Goal: Information Seeking & Learning: Learn about a topic

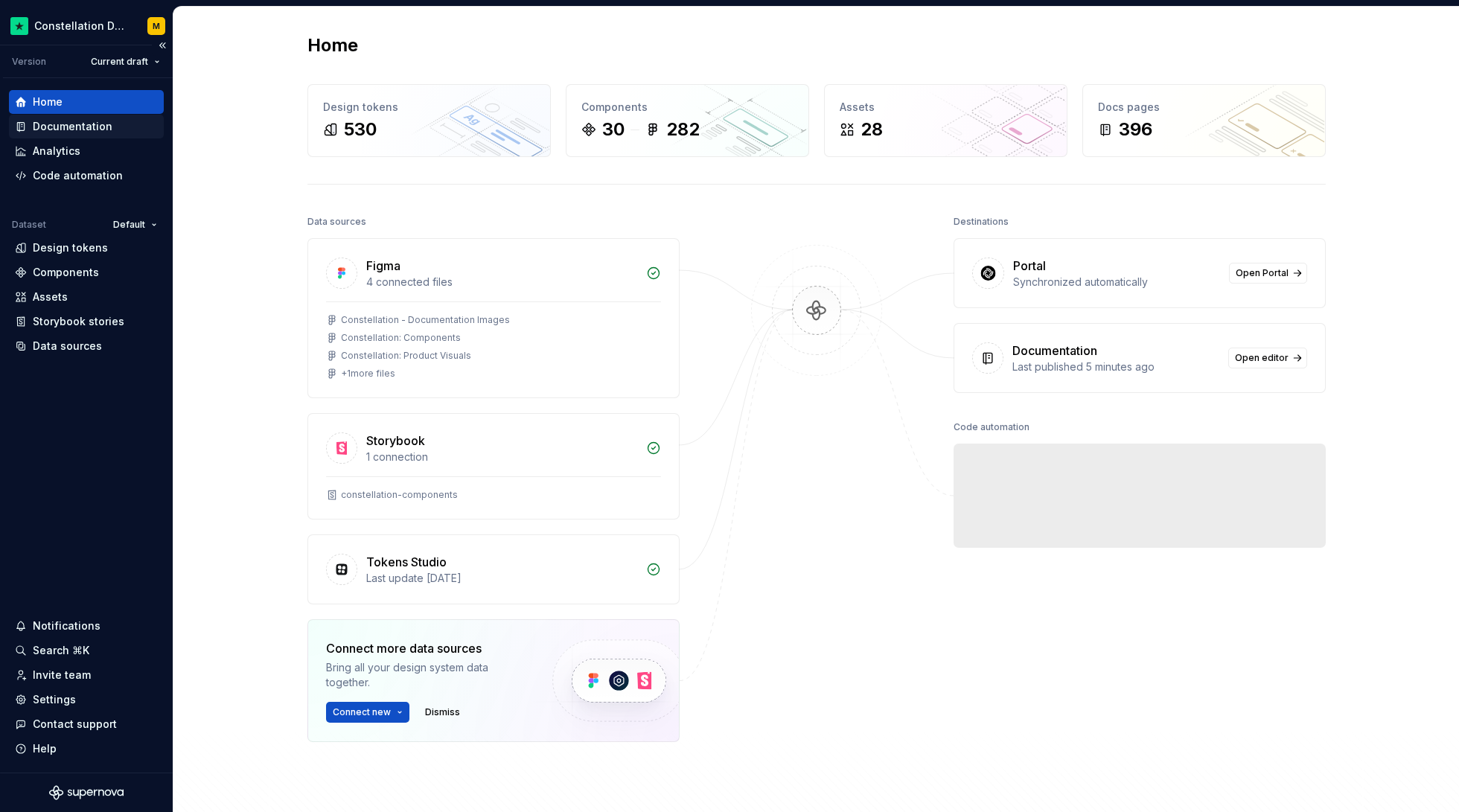
click at [85, 117] on div "Documentation" at bounding box center [85, 126] width 154 height 24
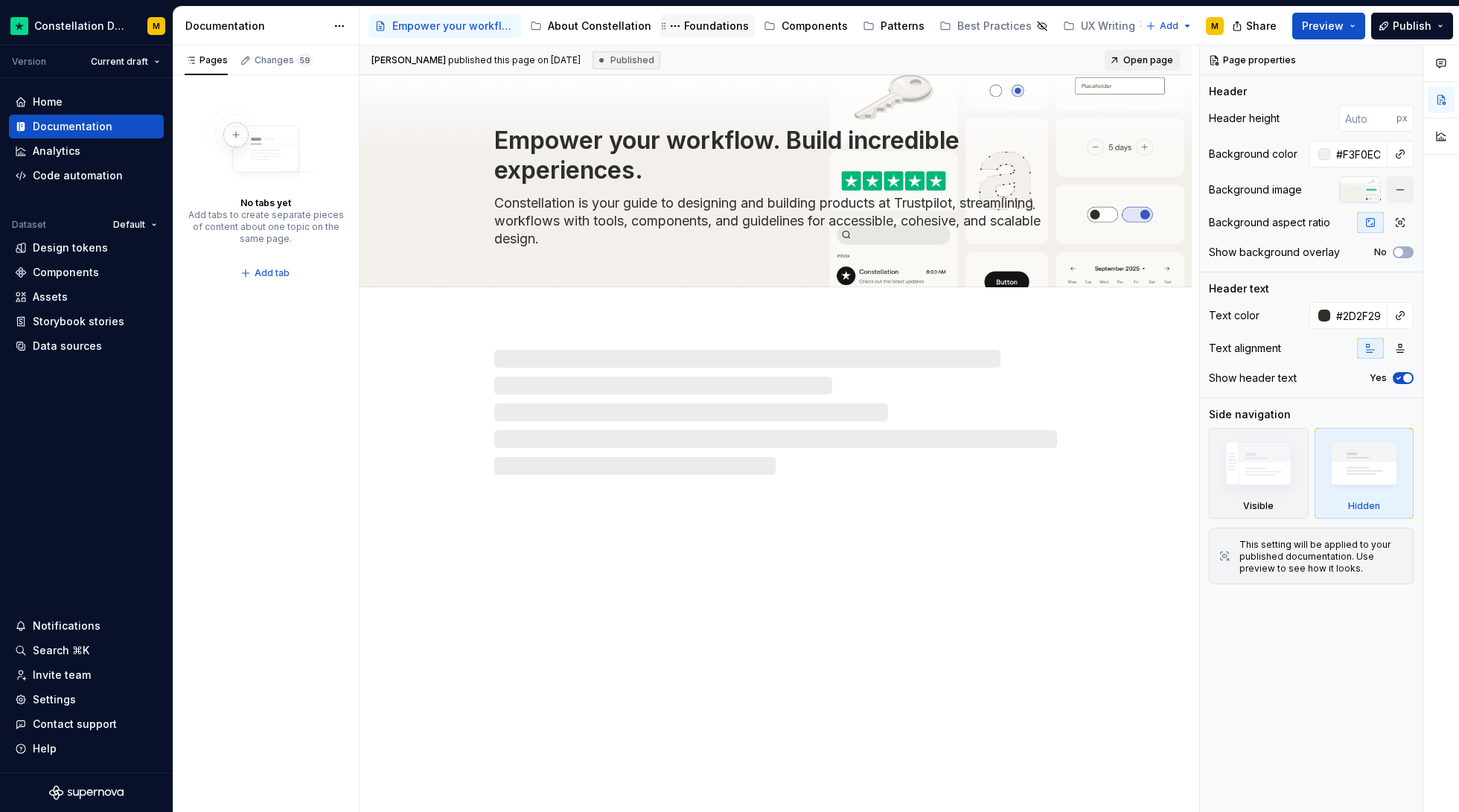
click at [684, 24] on div "Foundations" at bounding box center [716, 26] width 65 height 15
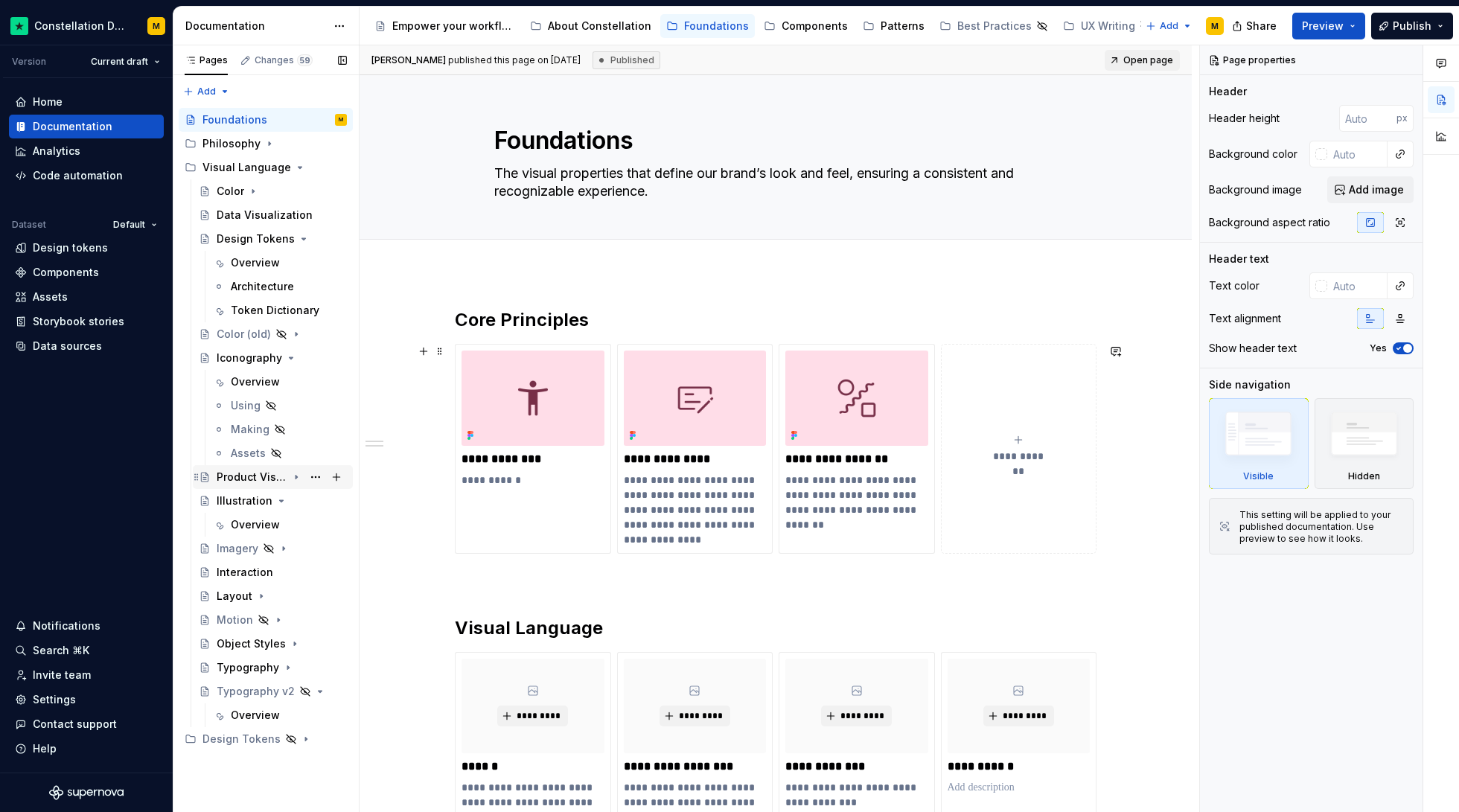
click at [283, 475] on div "Product Visuals" at bounding box center [252, 477] width 71 height 15
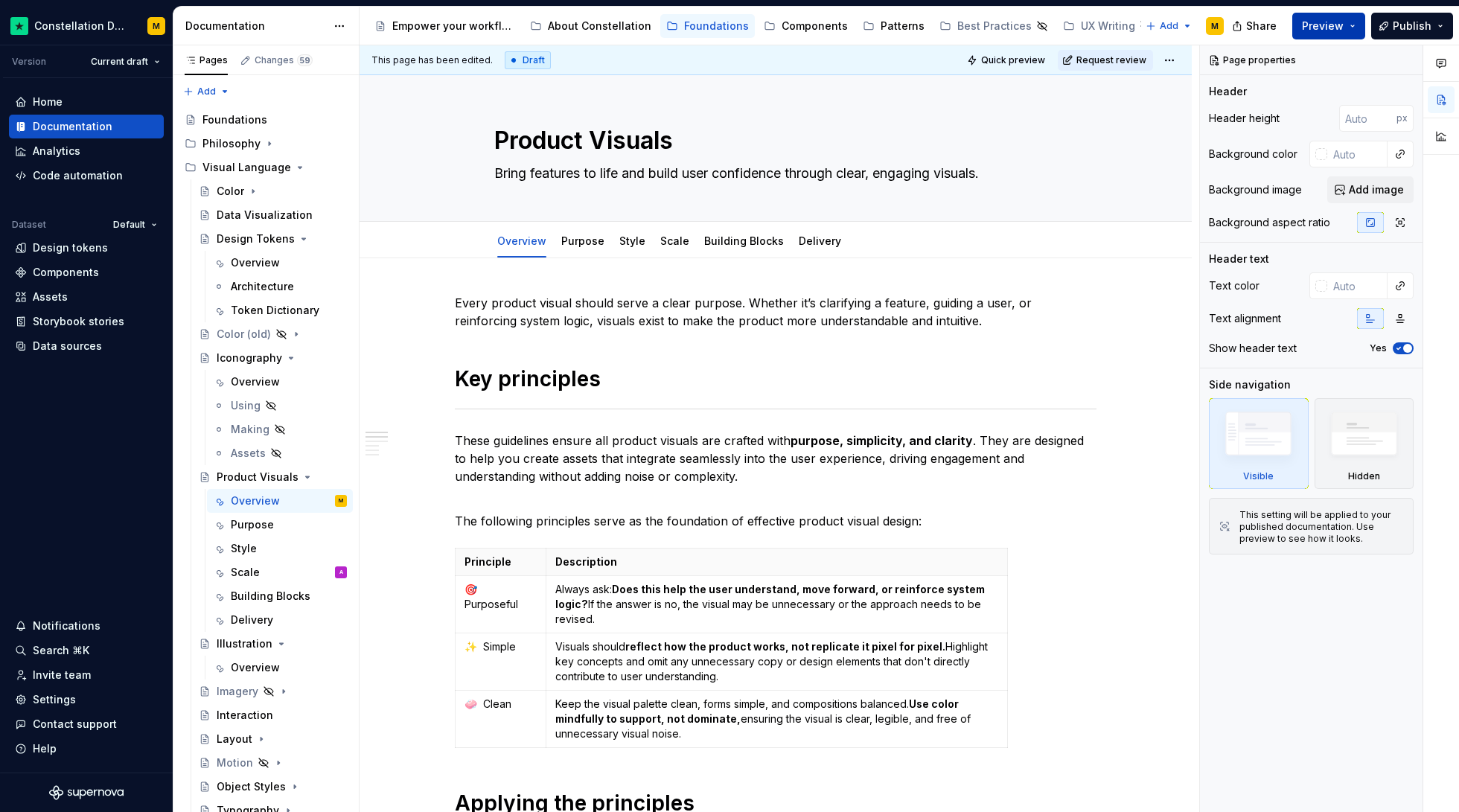
click at [1341, 29] on span "Preview" at bounding box center [1322, 26] width 42 height 15
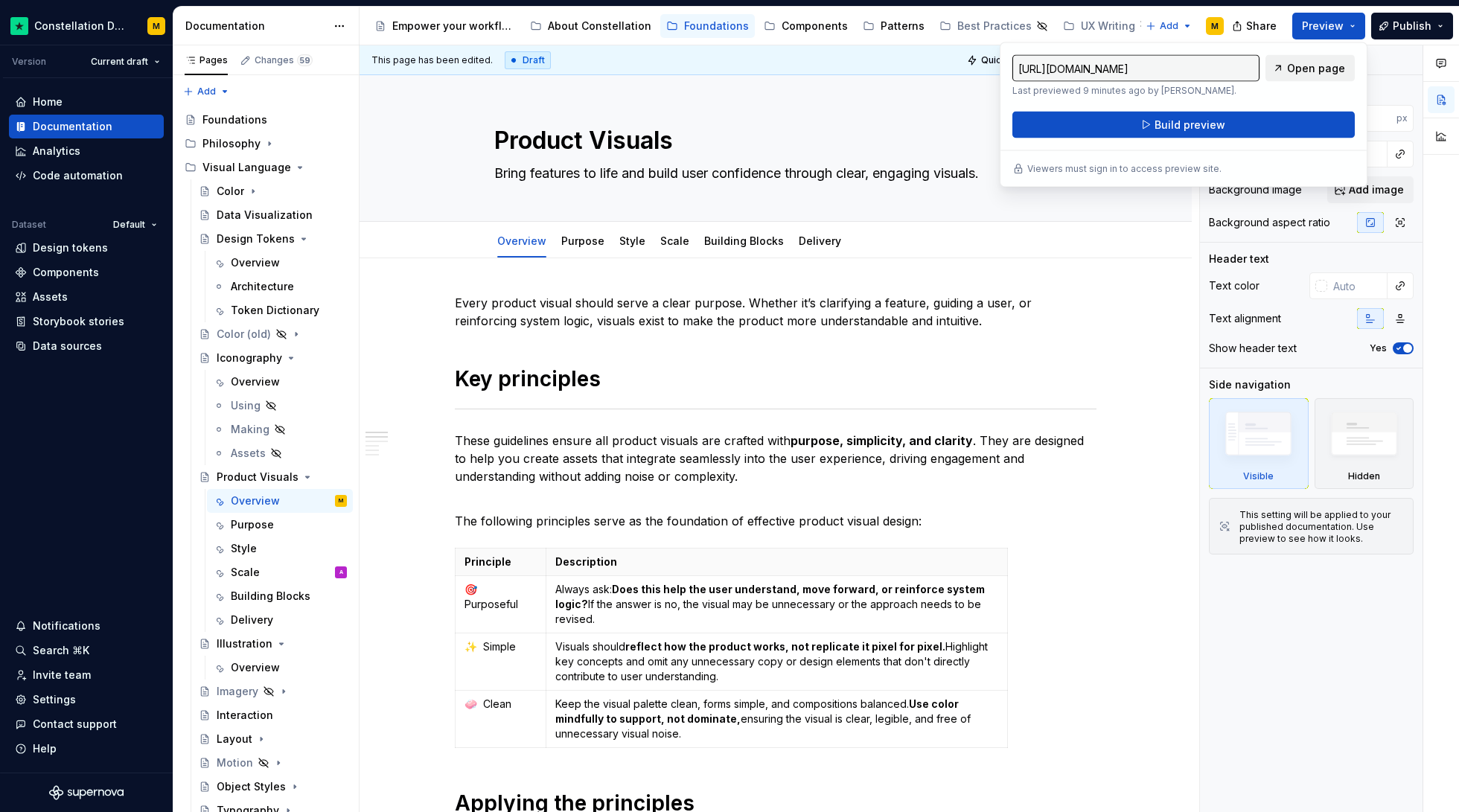
click at [1309, 67] on span "Open page" at bounding box center [1316, 68] width 58 height 15
click at [263, 145] on icon "Page tree" at bounding box center [269, 143] width 12 height 12
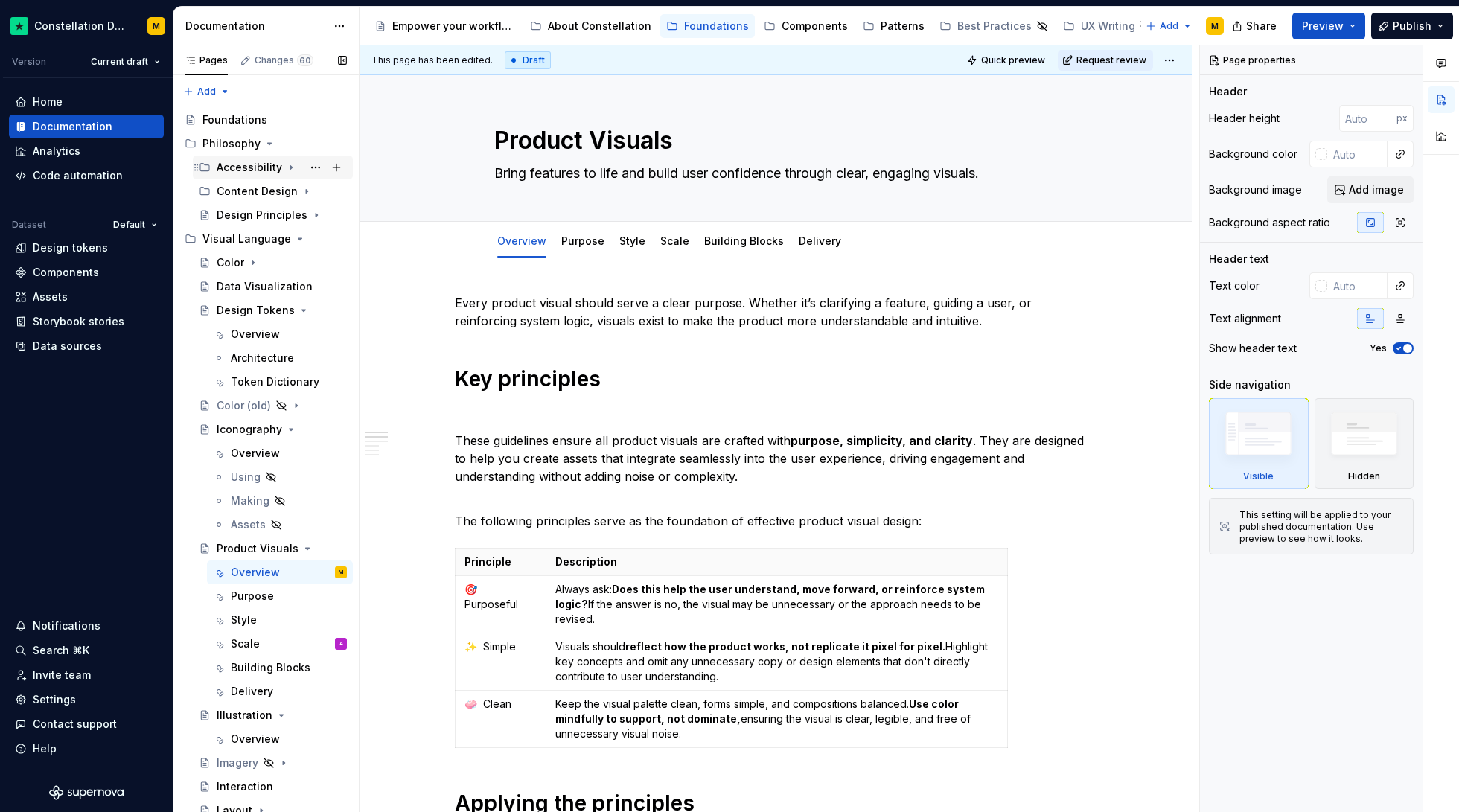
click at [254, 170] on div "Accessibility" at bounding box center [249, 167] width 66 height 15
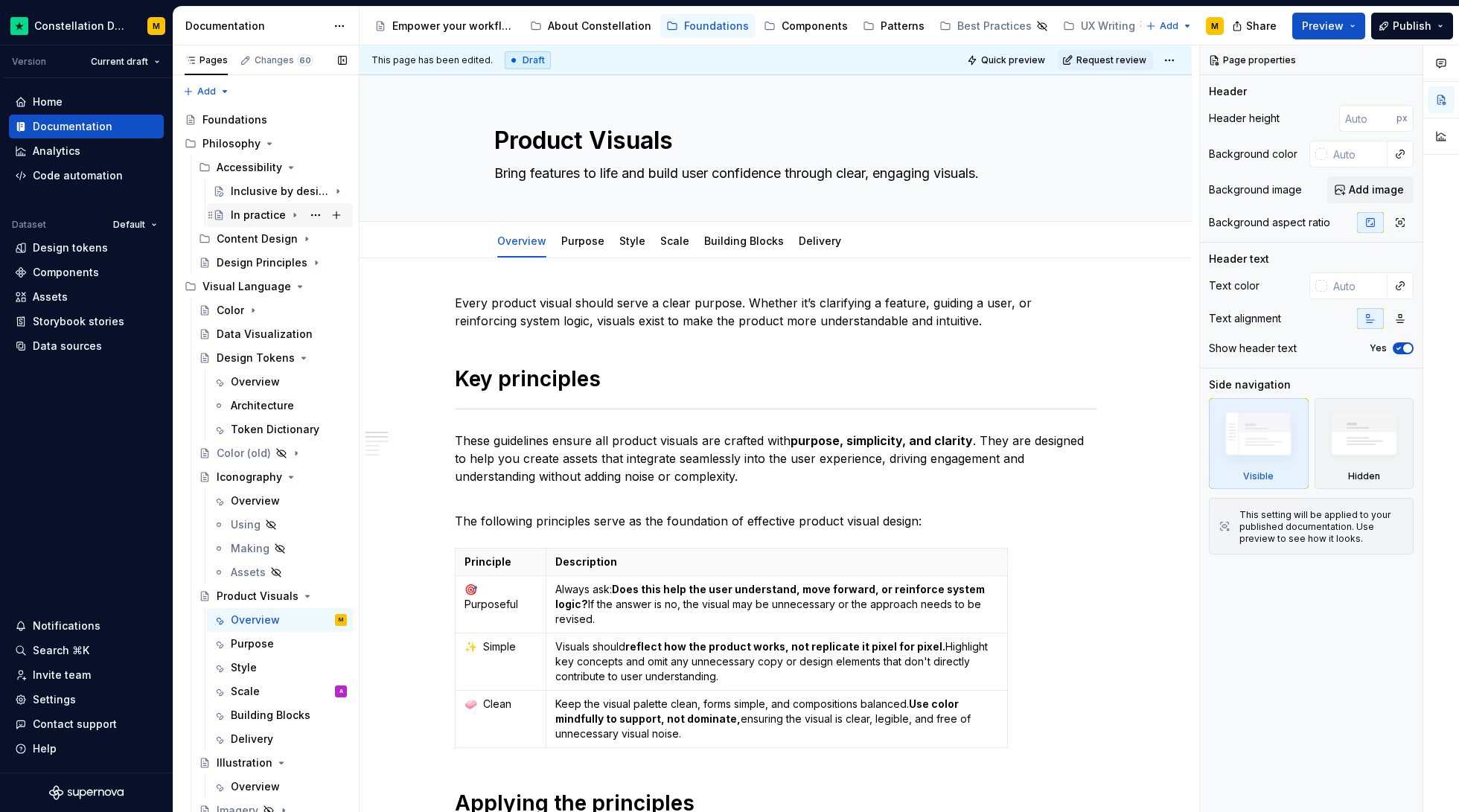
click at [261, 214] on div "In practice" at bounding box center [258, 215] width 55 height 15
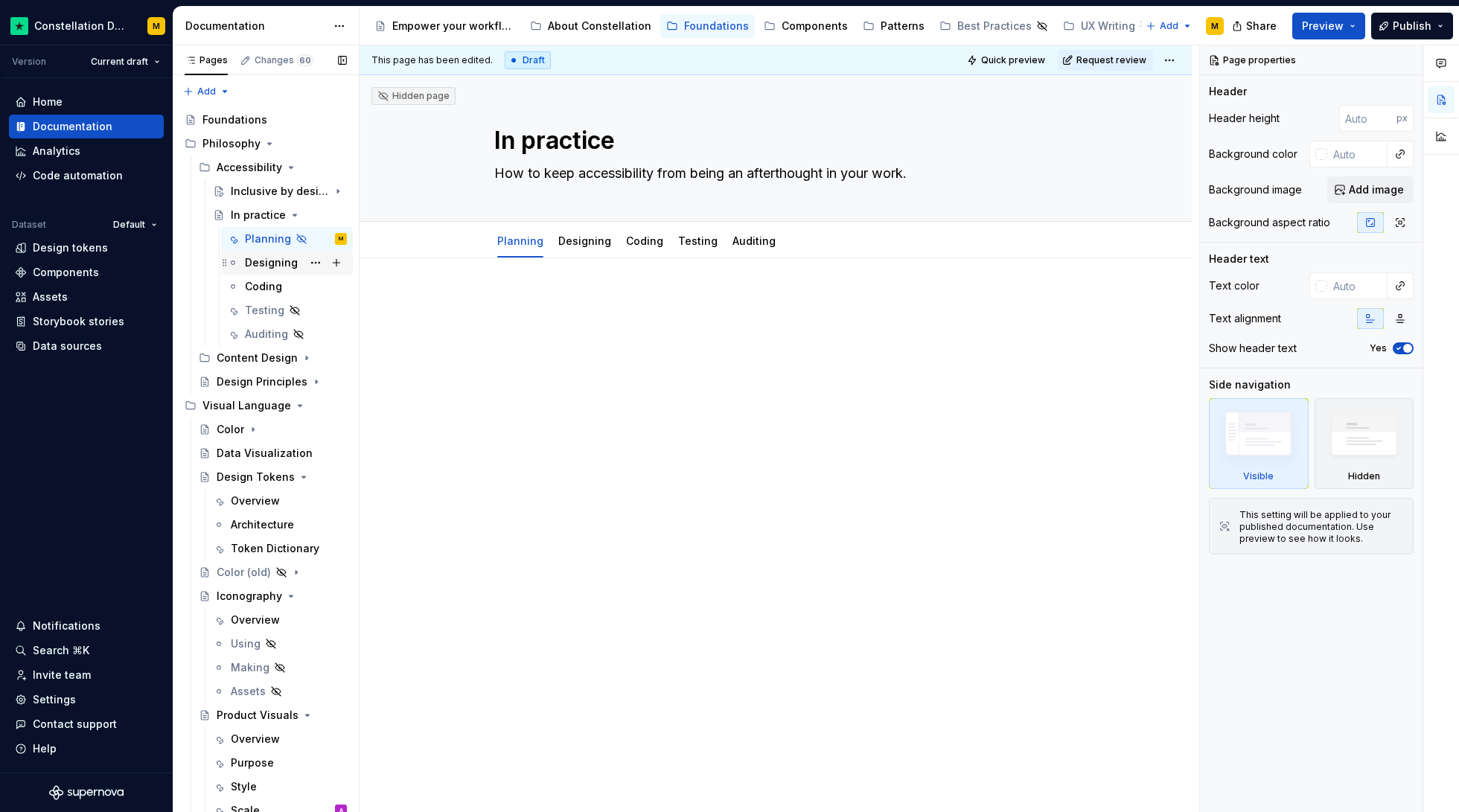
click at [246, 267] on div "Designing" at bounding box center [270, 263] width 53 height 15
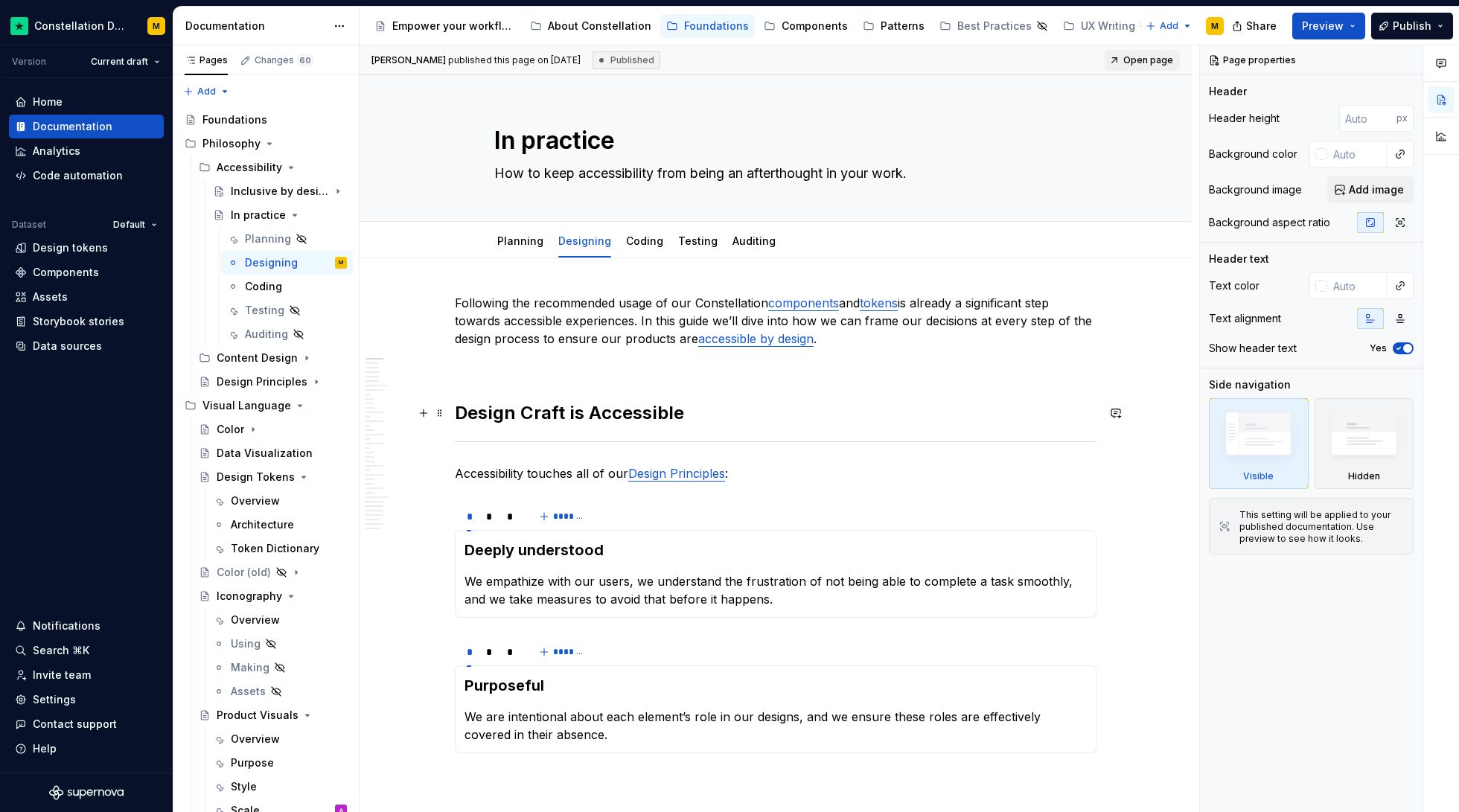
click at [591, 411] on h2 "Design Craft is Accessible" at bounding box center [775, 413] width 641 height 24
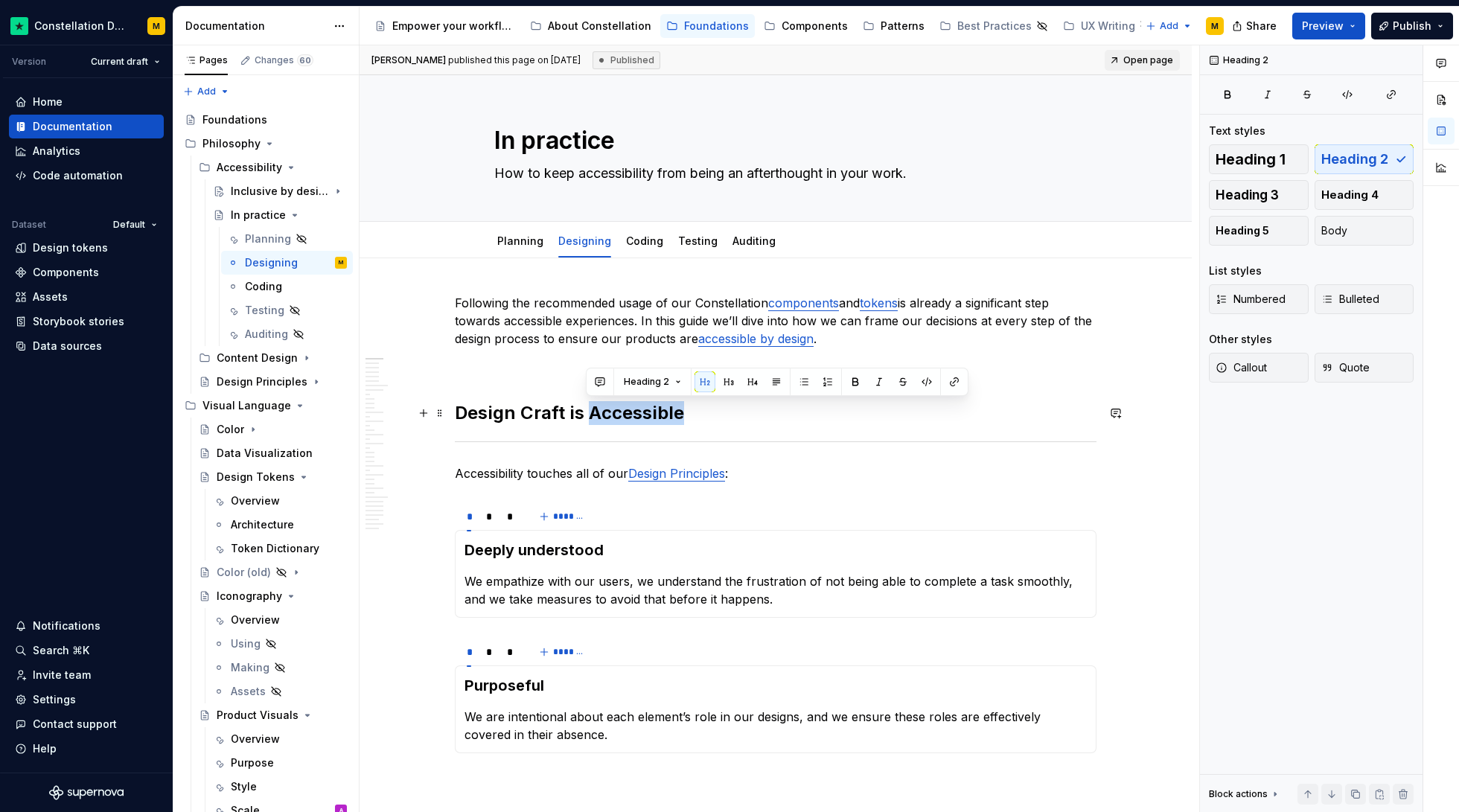
click at [591, 411] on h2 "Design Craft is Accessible" at bounding box center [775, 413] width 641 height 24
type textarea "*"
